Goal: Contribute content: Add original content to the website for others to see

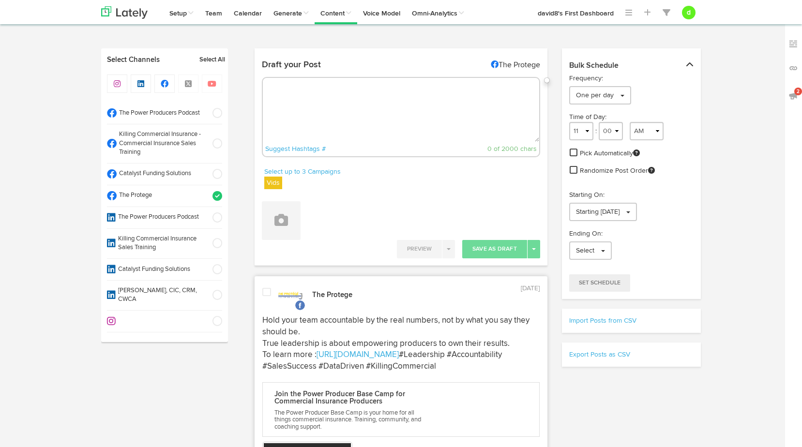
select select "10"
select select "04"
select select "PM"
select select "11"
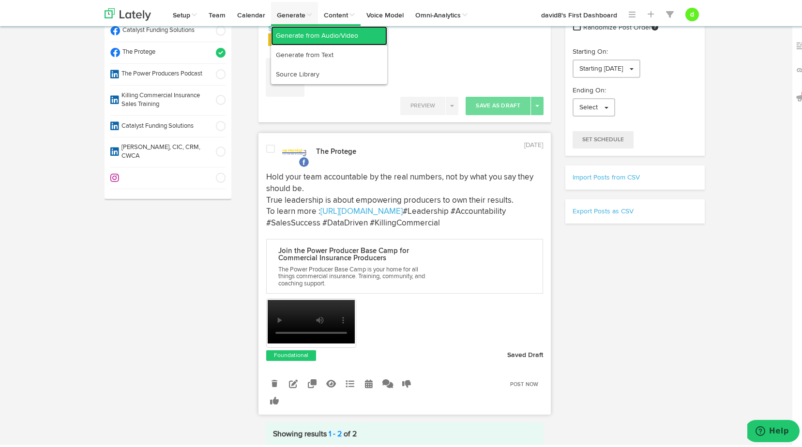
click at [300, 37] on link "Generate from Audio/Video" at bounding box center [329, 33] width 116 height 19
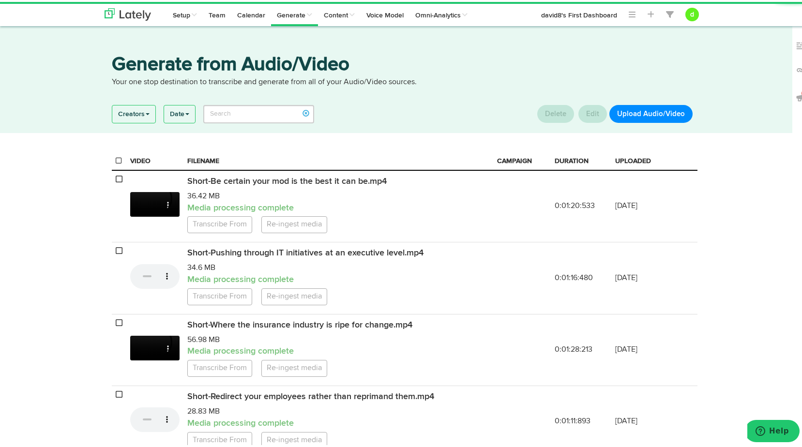
click at [663, 110] on button "Upload Audio/Video" at bounding box center [651, 112] width 83 height 18
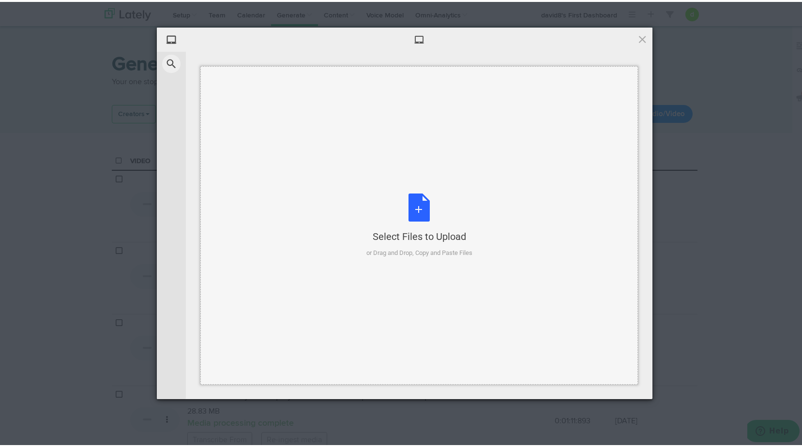
click at [402, 207] on div "Select Files to Upload or Drag and Drop, Copy and Paste Files" at bounding box center [420, 224] width 106 height 64
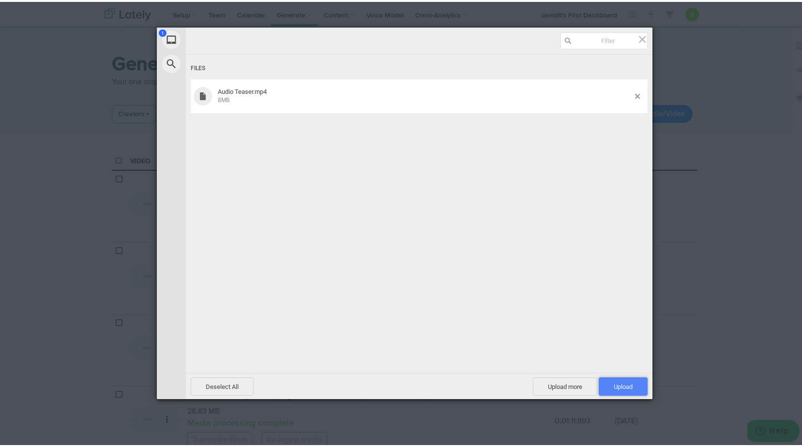
click at [608, 380] on span "Upload 1" at bounding box center [623, 385] width 49 height 18
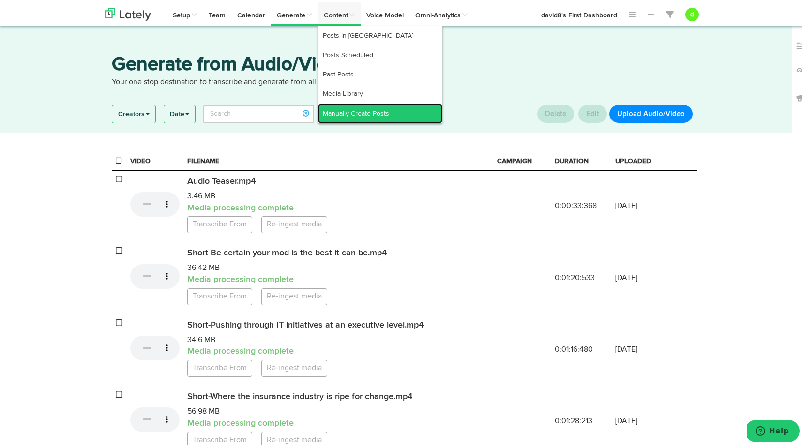
click at [348, 105] on link "Manually Create Posts" at bounding box center [380, 111] width 124 height 19
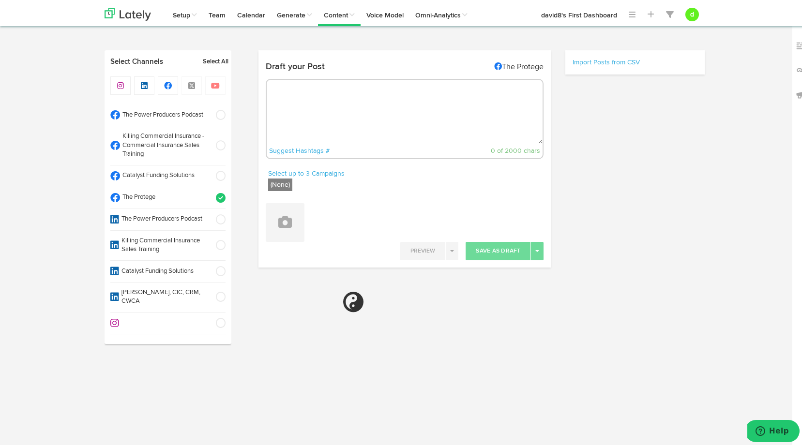
radio input "true"
select select "5"
select select "08"
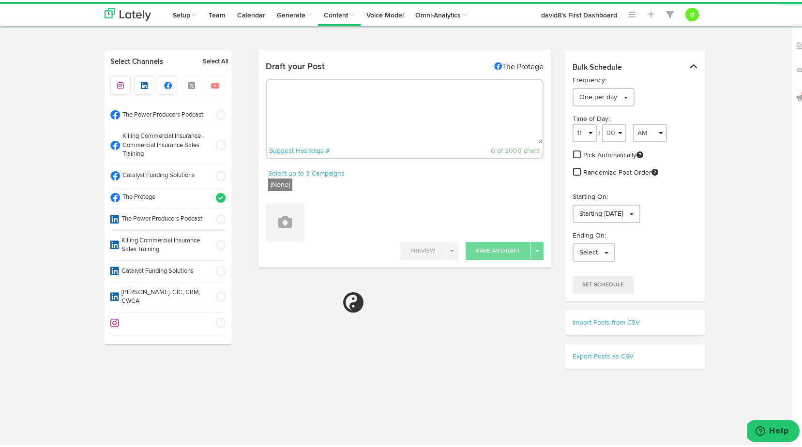
select select "11"
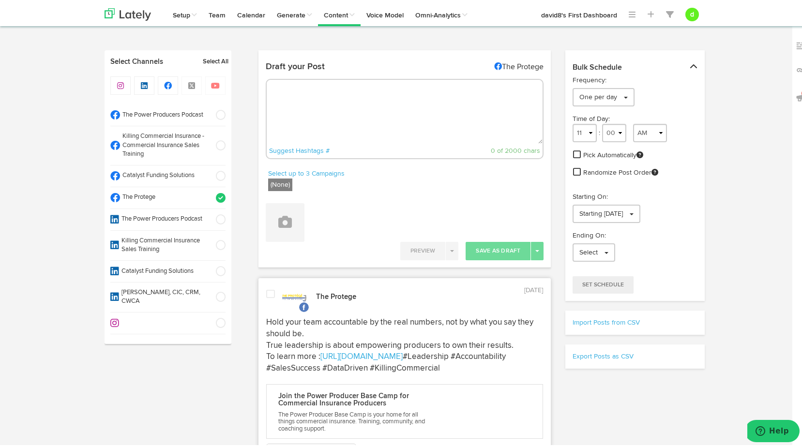
click at [215, 112] on span at bounding box center [218, 113] width 16 height 10
click at [220, 194] on span at bounding box center [218, 196] width 16 height 10
click at [294, 220] on button at bounding box center [285, 220] width 39 height 39
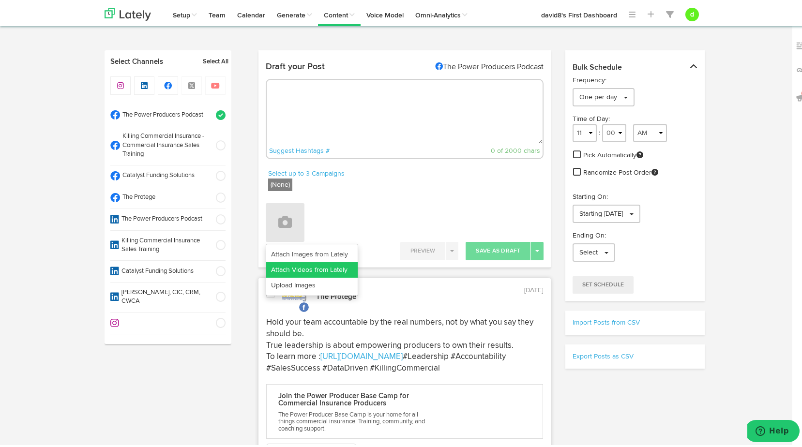
click at [306, 272] on link "Attach Videos from Lately" at bounding box center [312, 267] width 92 height 15
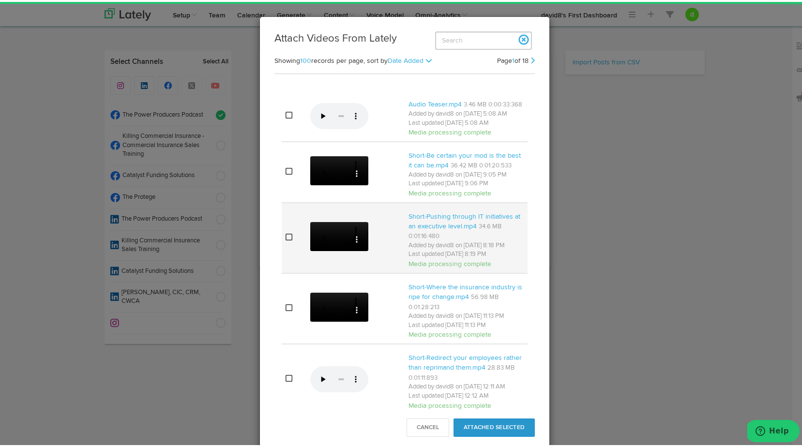
select select "11"
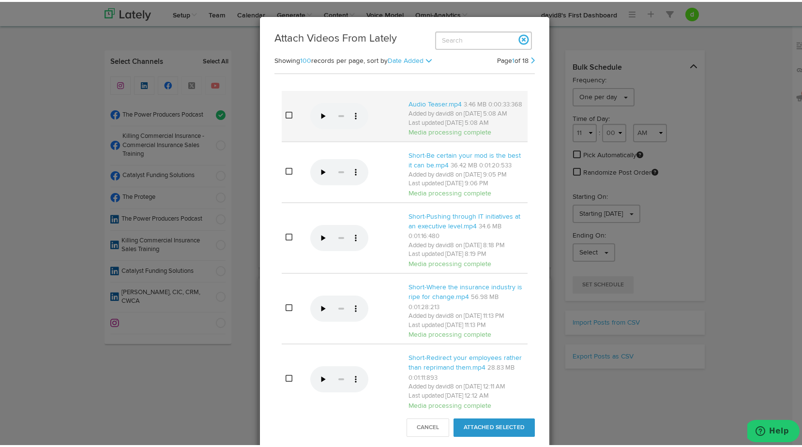
click at [286, 117] on icon at bounding box center [289, 113] width 7 height 8
click at [508, 429] on button "Attached Selected" at bounding box center [494, 426] width 81 height 18
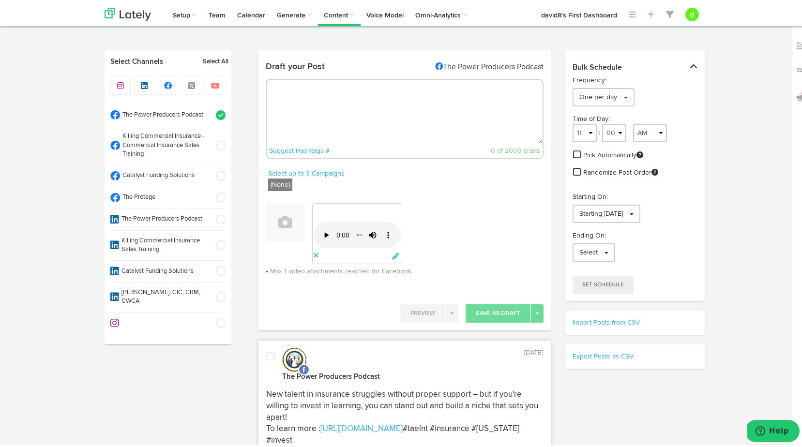
drag, startPoint x: 408, startPoint y: 101, endPoint x: 414, endPoint y: 85, distance: 17.8
click at [408, 100] on textarea at bounding box center [405, 110] width 276 height 64
paste textarea ""Track website sessions more effectively—shorten the timeframe and reset the ti…"
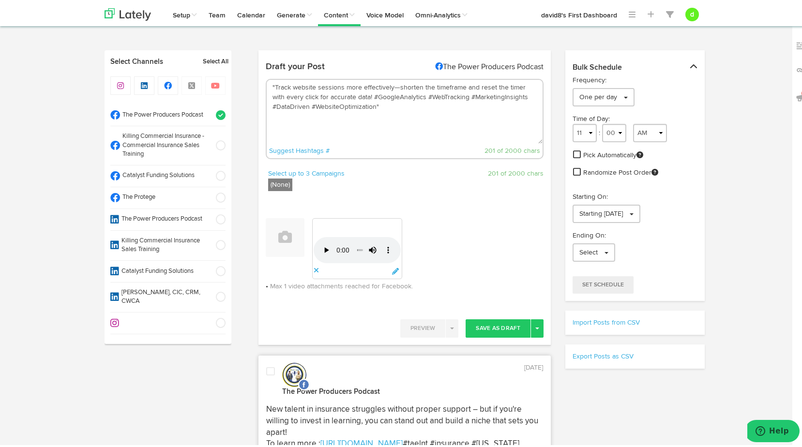
click at [271, 85] on textarea ""Track website sessions more effectively—shorten the timeframe and reset the ti…" at bounding box center [405, 110] width 276 height 64
click at [357, 95] on textarea "Track website sessions more effectively—shorten the timeframe and reset the tim…" at bounding box center [405, 110] width 276 height 64
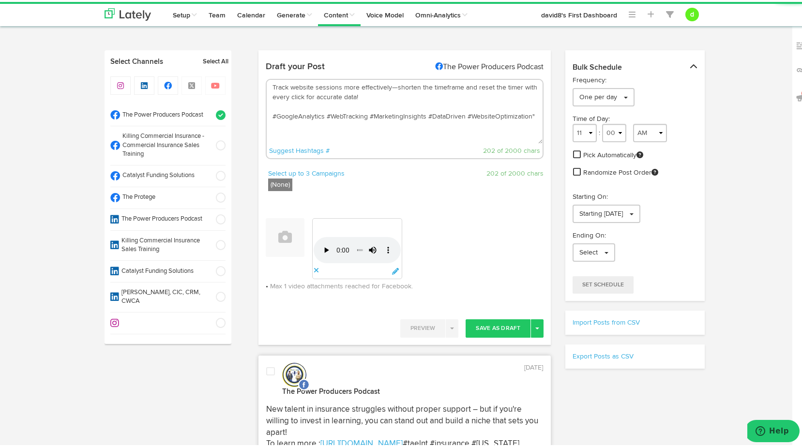
click at [533, 111] on textarea "Track website sessions more effectively—shorten the timeframe and reset the tim…" at bounding box center [405, 110] width 276 height 64
click at [349, 106] on textarea "Track website sessions more effectively—shorten the timeframe and reset the tim…" at bounding box center [405, 110] width 276 height 64
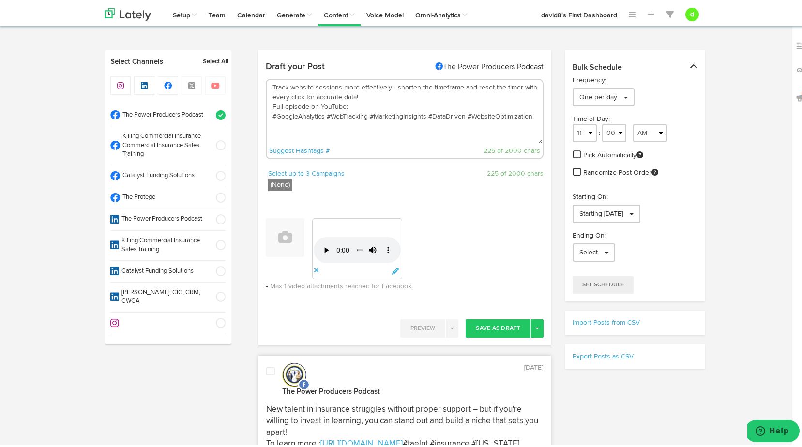
paste textarea "[URL][DOMAIN_NAME]"
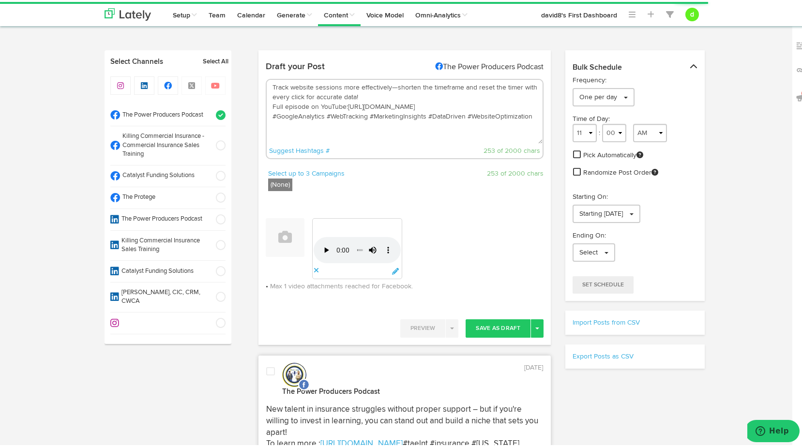
type textarea "Track website sessions more effectively—shorten the timeframe and reset the tim…"
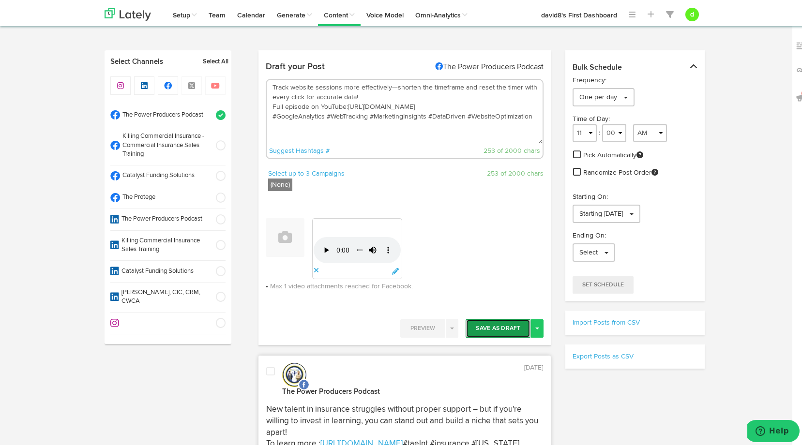
click at [487, 325] on button "Save As Draft" at bounding box center [498, 327] width 65 height 18
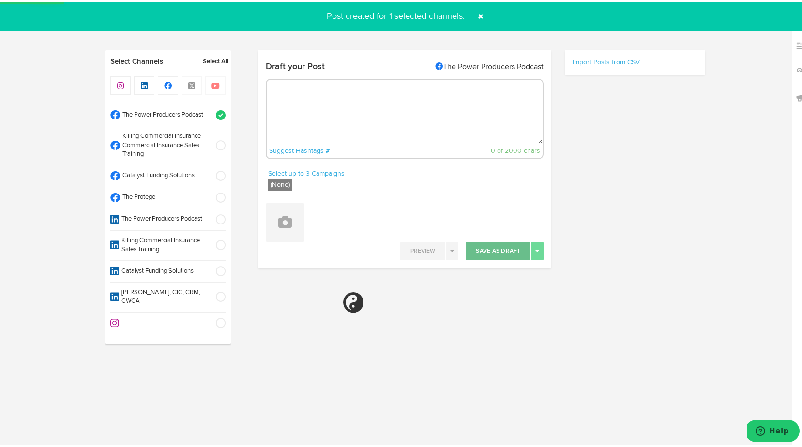
select select "11"
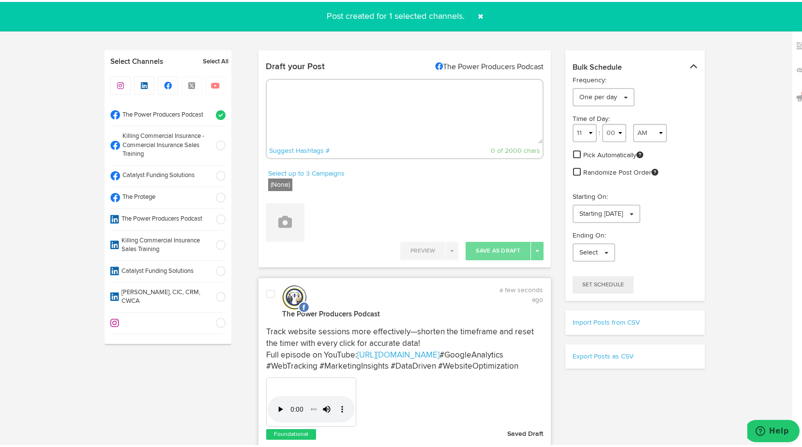
click at [267, 292] on span at bounding box center [270, 293] width 9 height 10
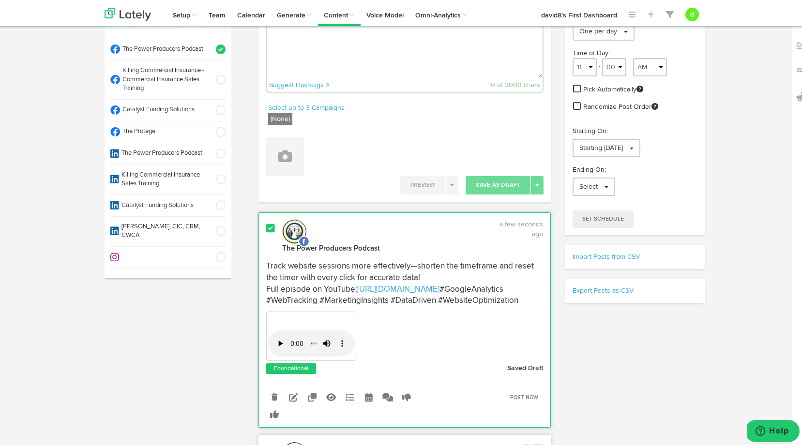
scroll to position [97, 0]
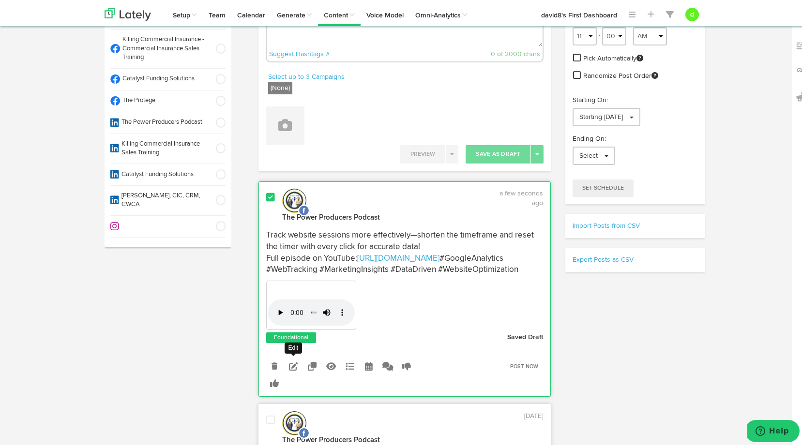
click at [289, 369] on icon at bounding box center [293, 364] width 9 height 9
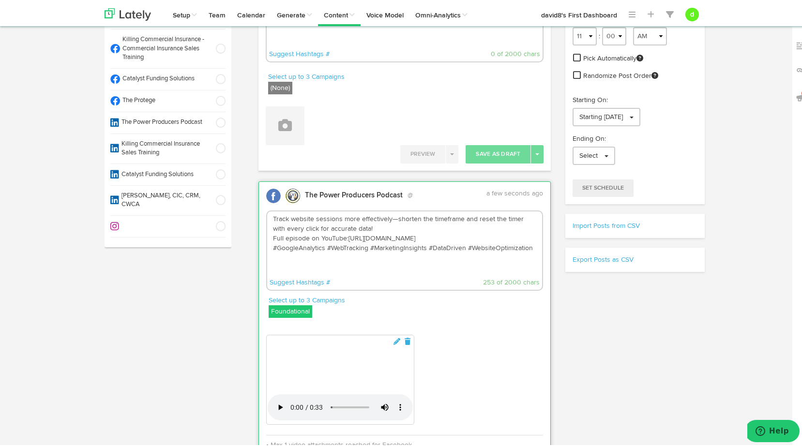
click at [291, 309] on label "Foundational" at bounding box center [291, 310] width 44 height 13
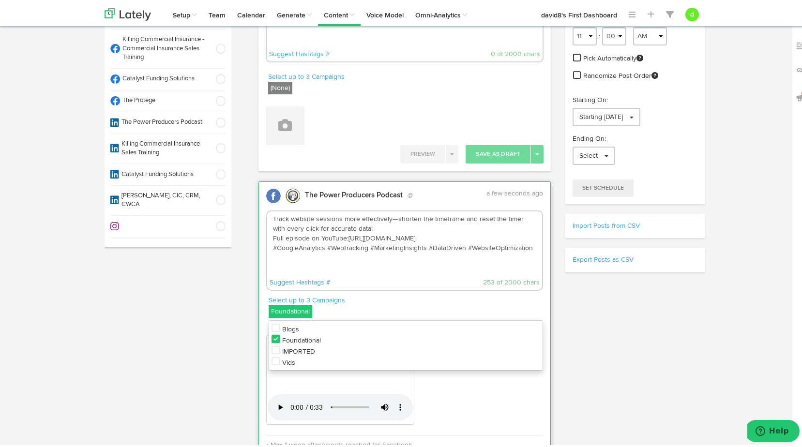
click at [272, 359] on icon at bounding box center [276, 360] width 9 height 10
click at [272, 337] on icon at bounding box center [276, 338] width 9 height 10
click at [422, 308] on div "Select up to 3 Campaigns Vids Blogs Foundational IMPORTED Vids" at bounding box center [406, 306] width 275 height 25
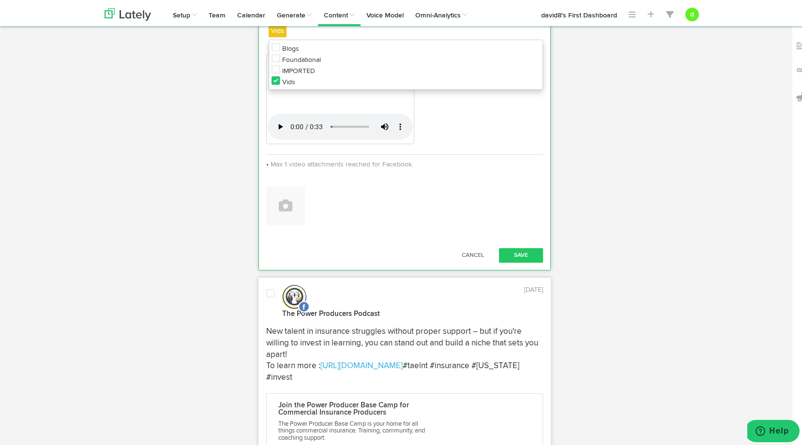
scroll to position [387, 0]
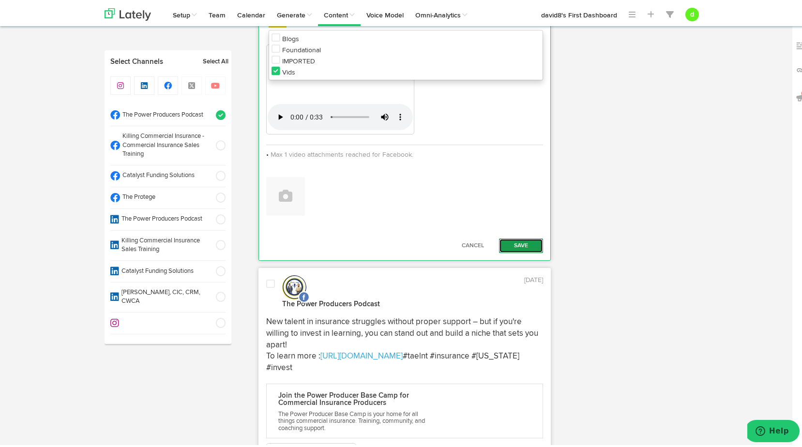
click at [523, 251] on button "Save" at bounding box center [521, 244] width 45 height 15
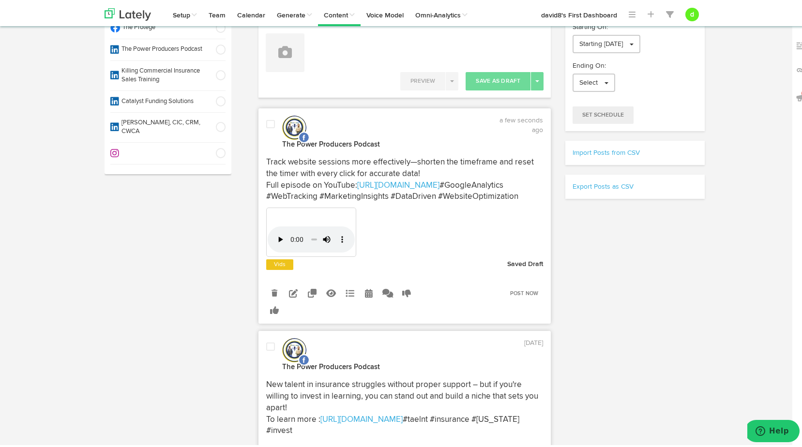
scroll to position [97, 0]
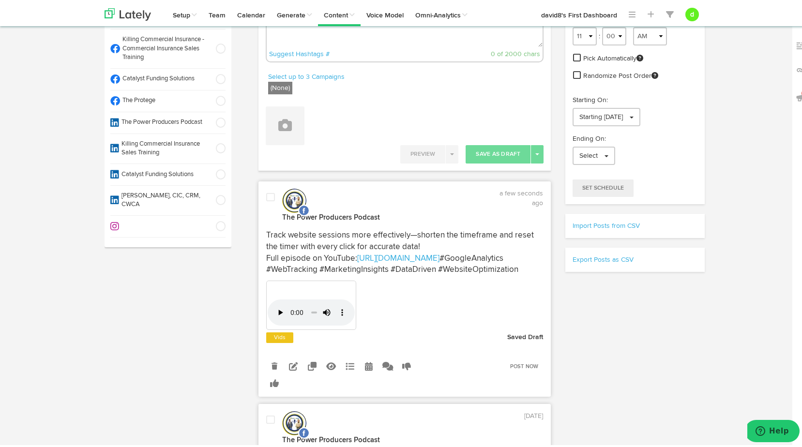
click at [268, 199] on span at bounding box center [270, 196] width 9 height 10
click at [507, 372] on link "Post Now" at bounding box center [525, 365] width 38 height 14
